Goal: Go to known website: Access a specific website the user already knows

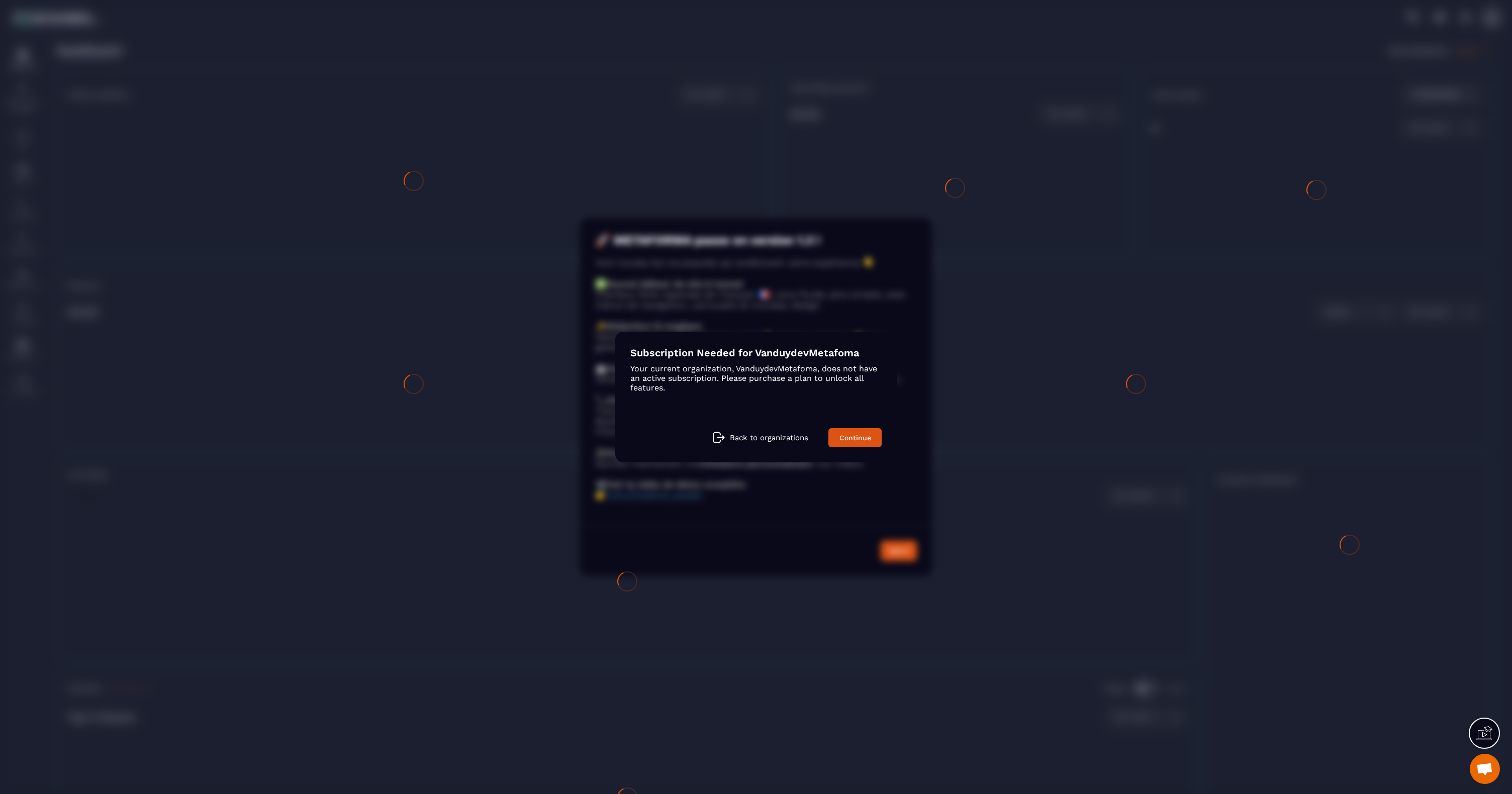
click at [772, 442] on p "Back to organizations" at bounding box center [769, 437] width 79 height 9
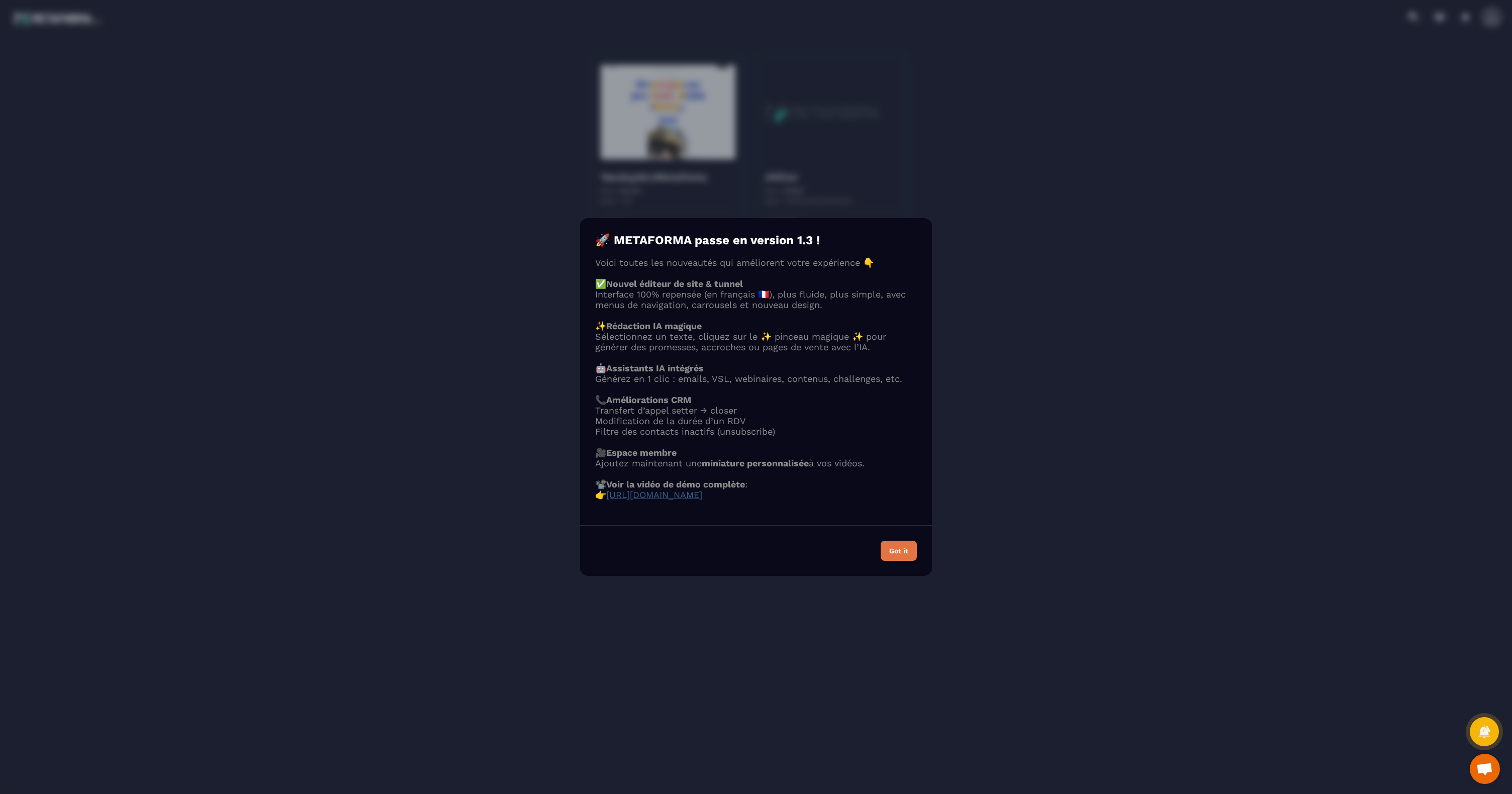
click at [912, 561] on button "Got it" at bounding box center [899, 550] width 36 height 20
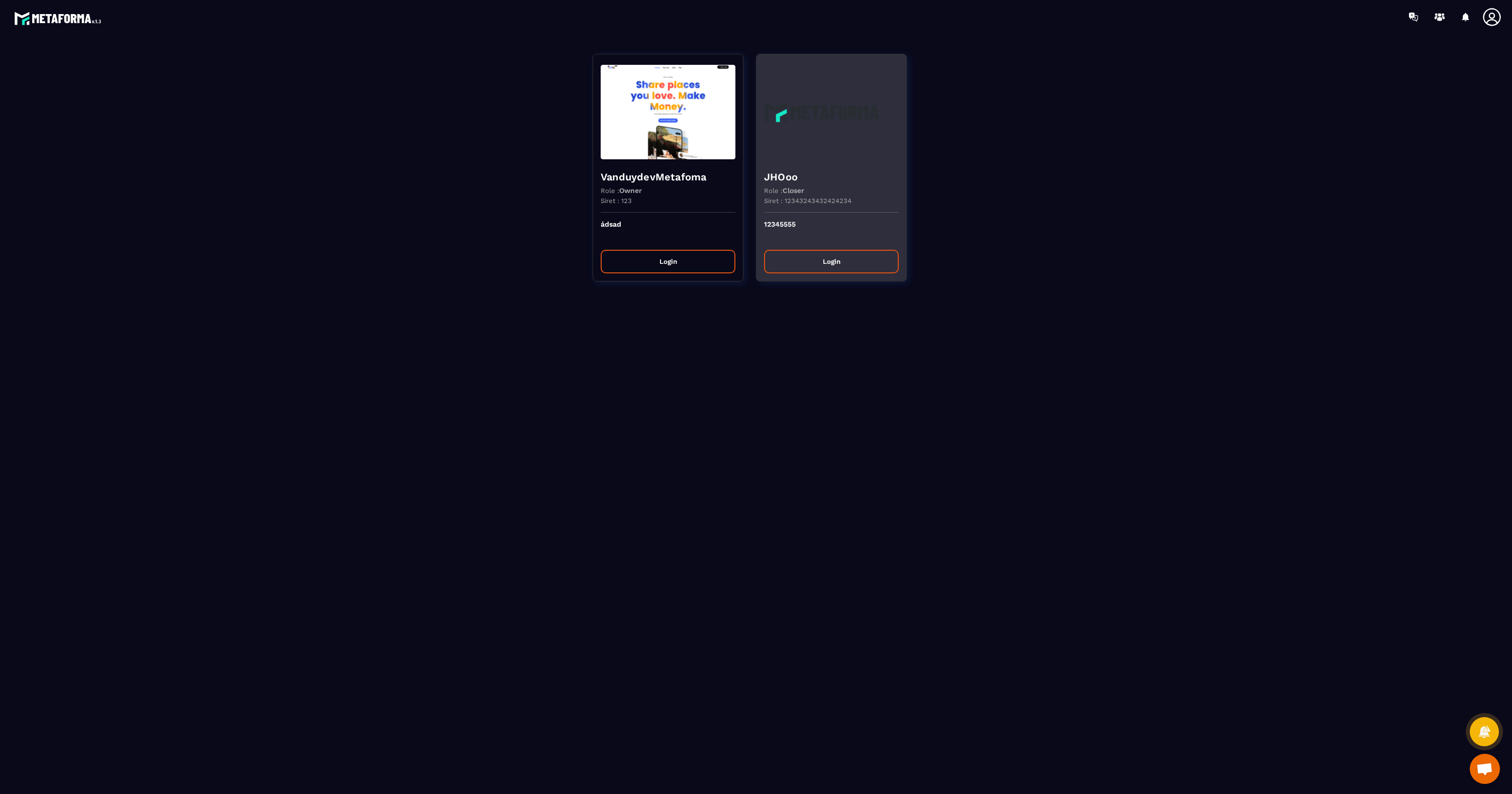
click at [819, 256] on button "Login" at bounding box center [832, 262] width 135 height 23
